Goal: Information Seeking & Learning: Find contact information

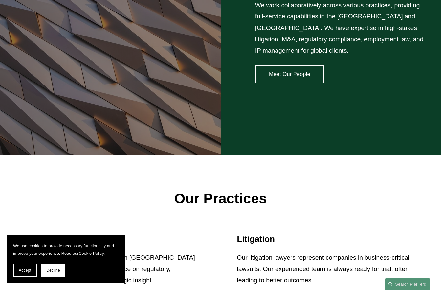
scroll to position [672, 0]
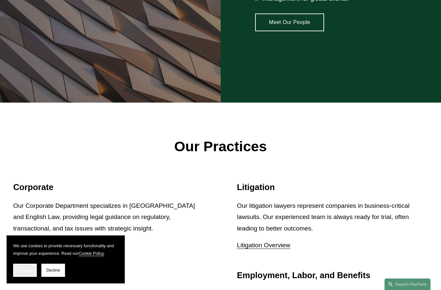
drag, startPoint x: 9, startPoint y: 273, endPoint x: 21, endPoint y: 271, distance: 11.8
click at [10, 273] on section "We use cookies to provide necessary functionality and improve your experience. …" at bounding box center [66, 259] width 118 height 48
click at [23, 270] on span "Accept" at bounding box center [25, 270] width 12 height 5
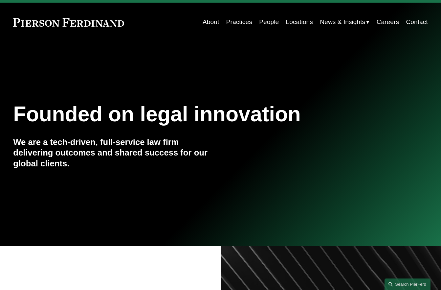
scroll to position [0, 0]
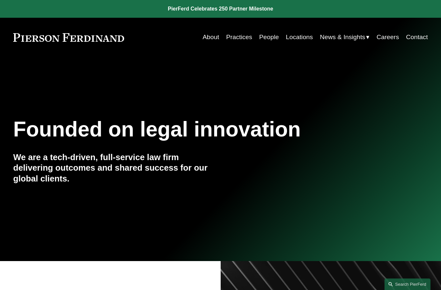
click at [393, 40] on link "Careers" at bounding box center [388, 37] width 22 height 12
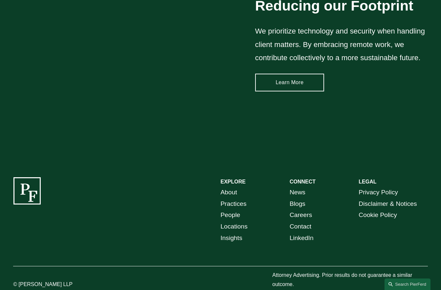
scroll to position [887, 0]
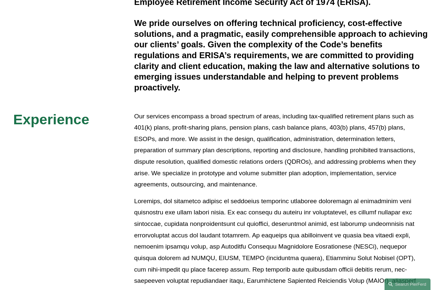
scroll to position [230, 0]
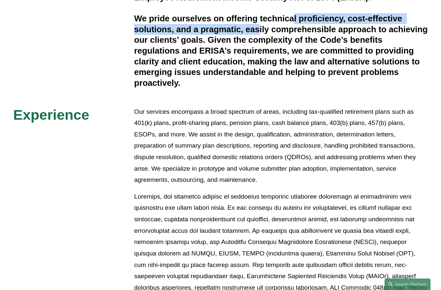
drag, startPoint x: 420, startPoint y: 16, endPoint x: 261, endPoint y: 30, distance: 159.6
click at [261, 30] on h4 "We pride ourselves on offering technical proficiency, cost-effective solutions,…" at bounding box center [281, 50] width 294 height 75
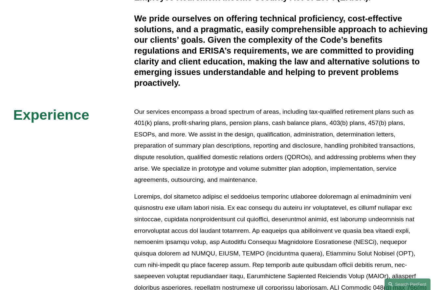
click at [238, 111] on p "Our services encompass a broad spectrum of areas, including tax-qualified retir…" at bounding box center [281, 146] width 294 height 80
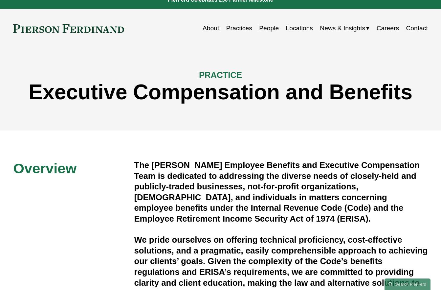
scroll to position [0, 0]
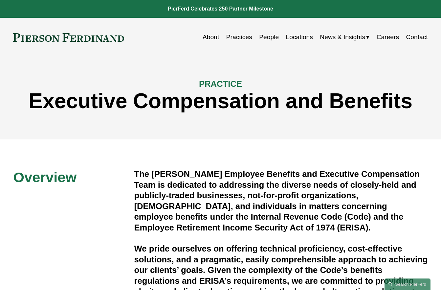
click at [307, 36] on link "Locations" at bounding box center [299, 37] width 27 height 12
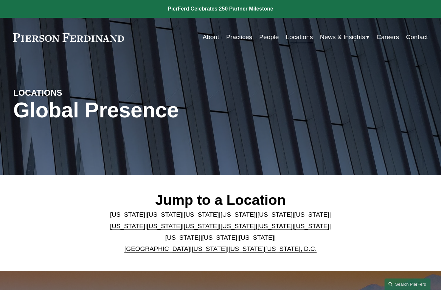
click at [267, 39] on link "People" at bounding box center [269, 37] width 20 height 12
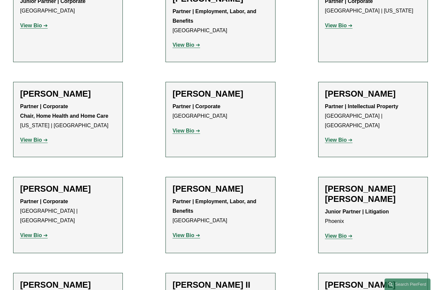
scroll to position [493, 0]
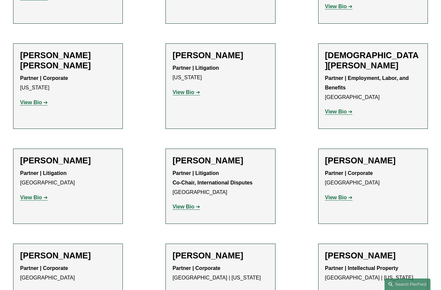
scroll to position [2455, 0]
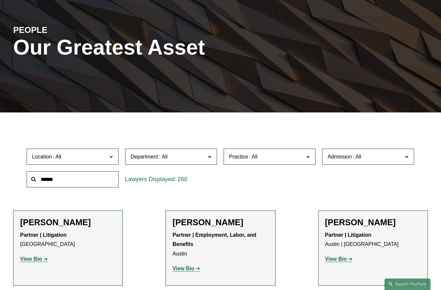
scroll to position [66, 0]
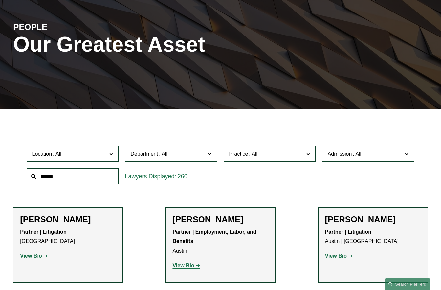
click at [227, 184] on div "Location All Atlanta Austin Boston Charlotte Chicago Cincinnati Cleveland Colum…" at bounding box center [220, 164] width 395 height 45
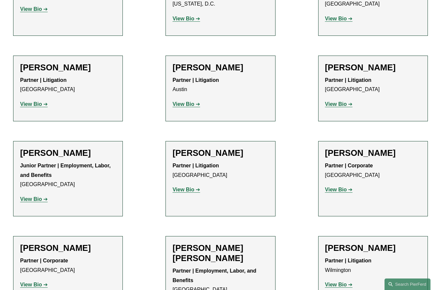
scroll to position [5885, 0]
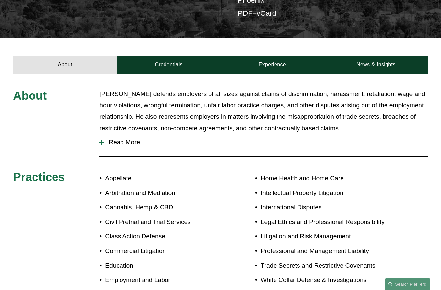
scroll to position [230, 0]
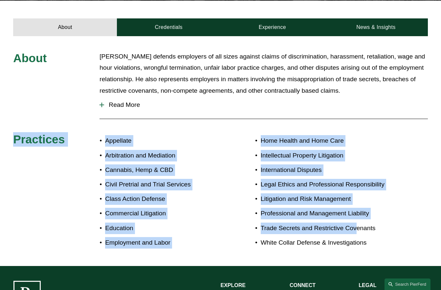
drag, startPoint x: 10, startPoint y: 131, endPoint x: 384, endPoint y: 225, distance: 385.5
click at [358, 222] on div "About [PERSON_NAME] defends employers of all sizes against claims of discrimina…" at bounding box center [220, 151] width 441 height 200
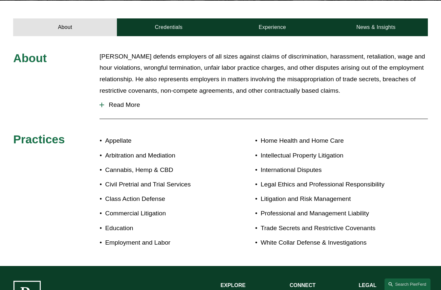
click at [391, 224] on ul "Home Health and Home Care Intellectual Property Litigation International Disput…" at bounding box center [324, 191] width 138 height 113
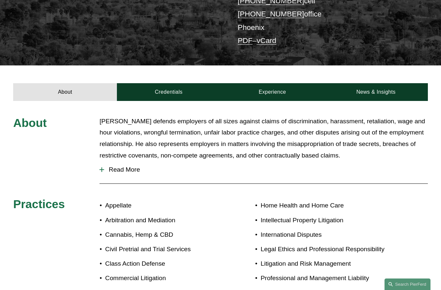
scroll to position [164, 0]
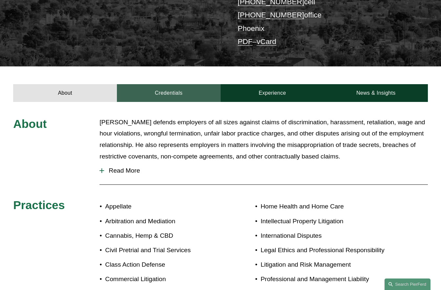
click at [190, 84] on link "Credentials" at bounding box center [169, 93] width 104 height 18
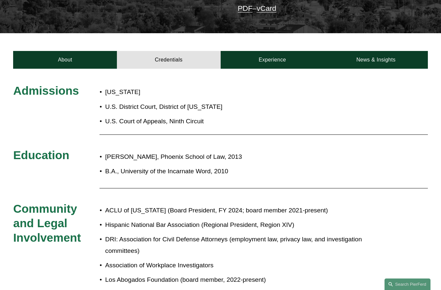
scroll to position [197, 0]
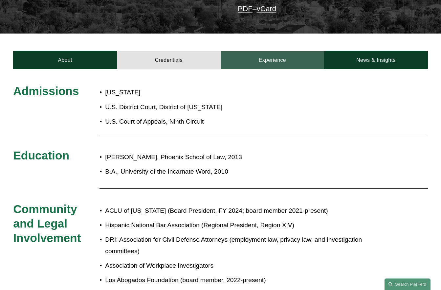
click at [248, 51] on link "Experience" at bounding box center [273, 60] width 104 height 18
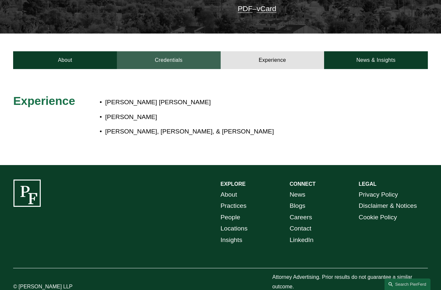
click at [209, 51] on link "Credentials" at bounding box center [169, 60] width 104 height 18
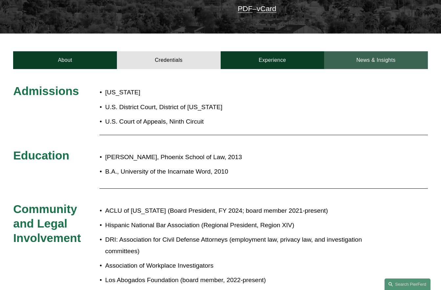
click at [351, 51] on link "News & Insights" at bounding box center [376, 60] width 104 height 18
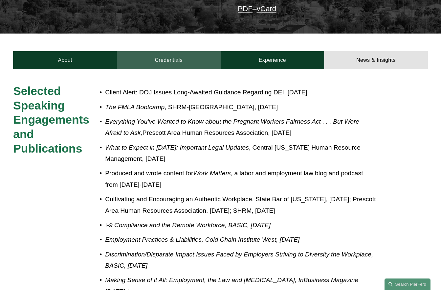
click at [118, 51] on link "Credentials" at bounding box center [169, 60] width 104 height 18
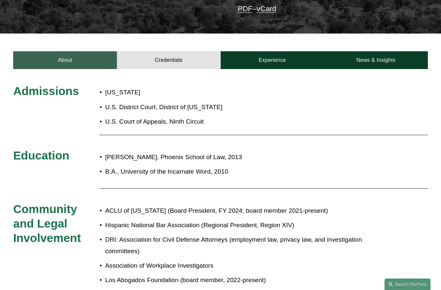
click at [87, 54] on link "About" at bounding box center [65, 60] width 104 height 18
